Goal: Navigation & Orientation: Go to known website

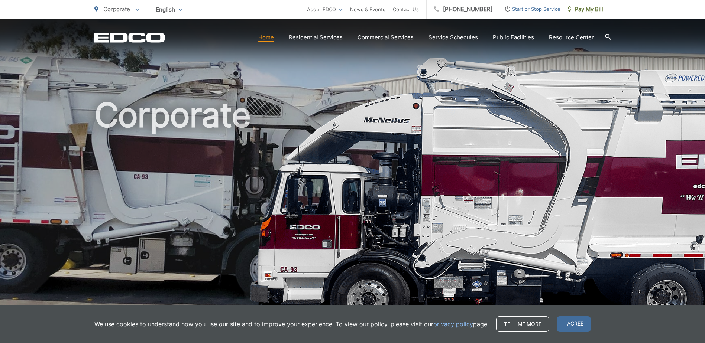
click at [269, 37] on link "Home" at bounding box center [266, 37] width 16 height 9
click at [575, 325] on span "I agree" at bounding box center [573, 324] width 34 height 16
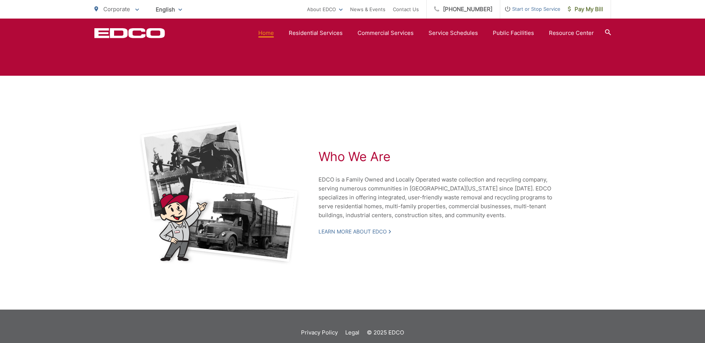
scroll to position [1486, 0]
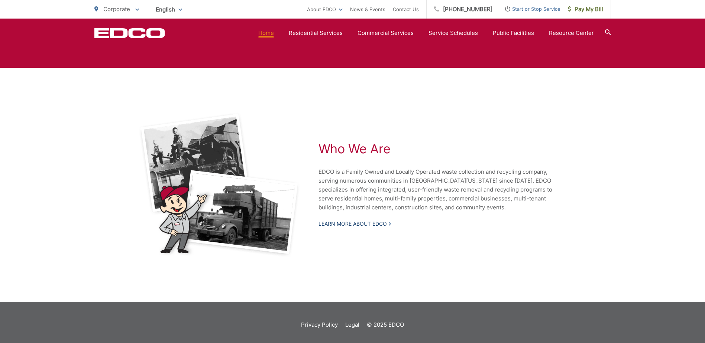
click at [355, 224] on link "Learn More About EDCO" at bounding box center [354, 224] width 72 height 7
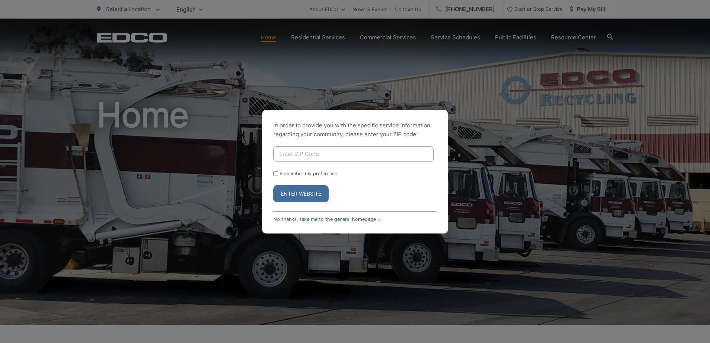
click at [299, 215] on div "In order to provide you with the specific service information regarding your co…" at bounding box center [355, 172] width 186 height 124
click at [300, 218] on link "No thanks, take me to the general homepage >" at bounding box center [326, 220] width 107 height 6
